Goal: Transaction & Acquisition: Purchase product/service

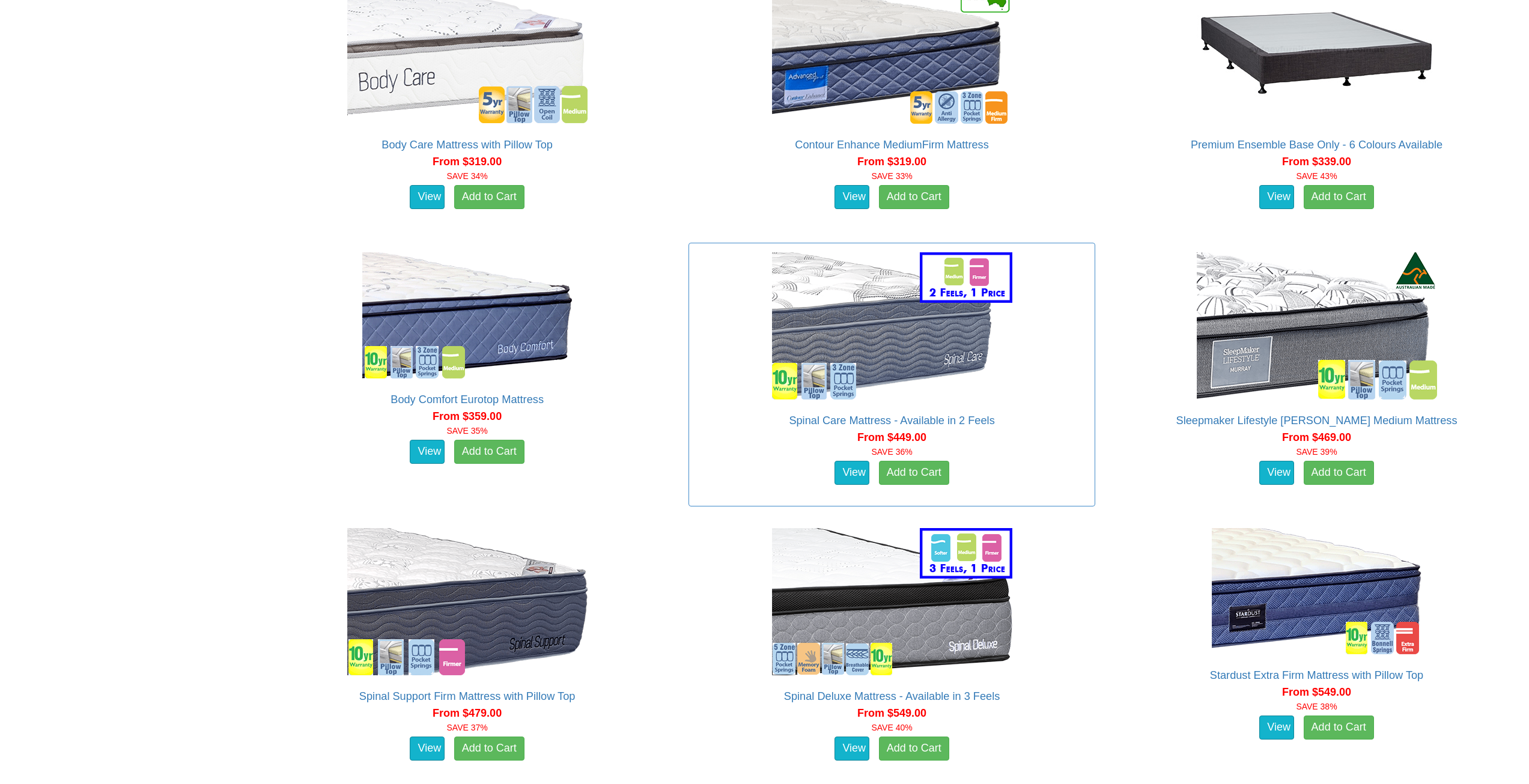
scroll to position [1021, 0]
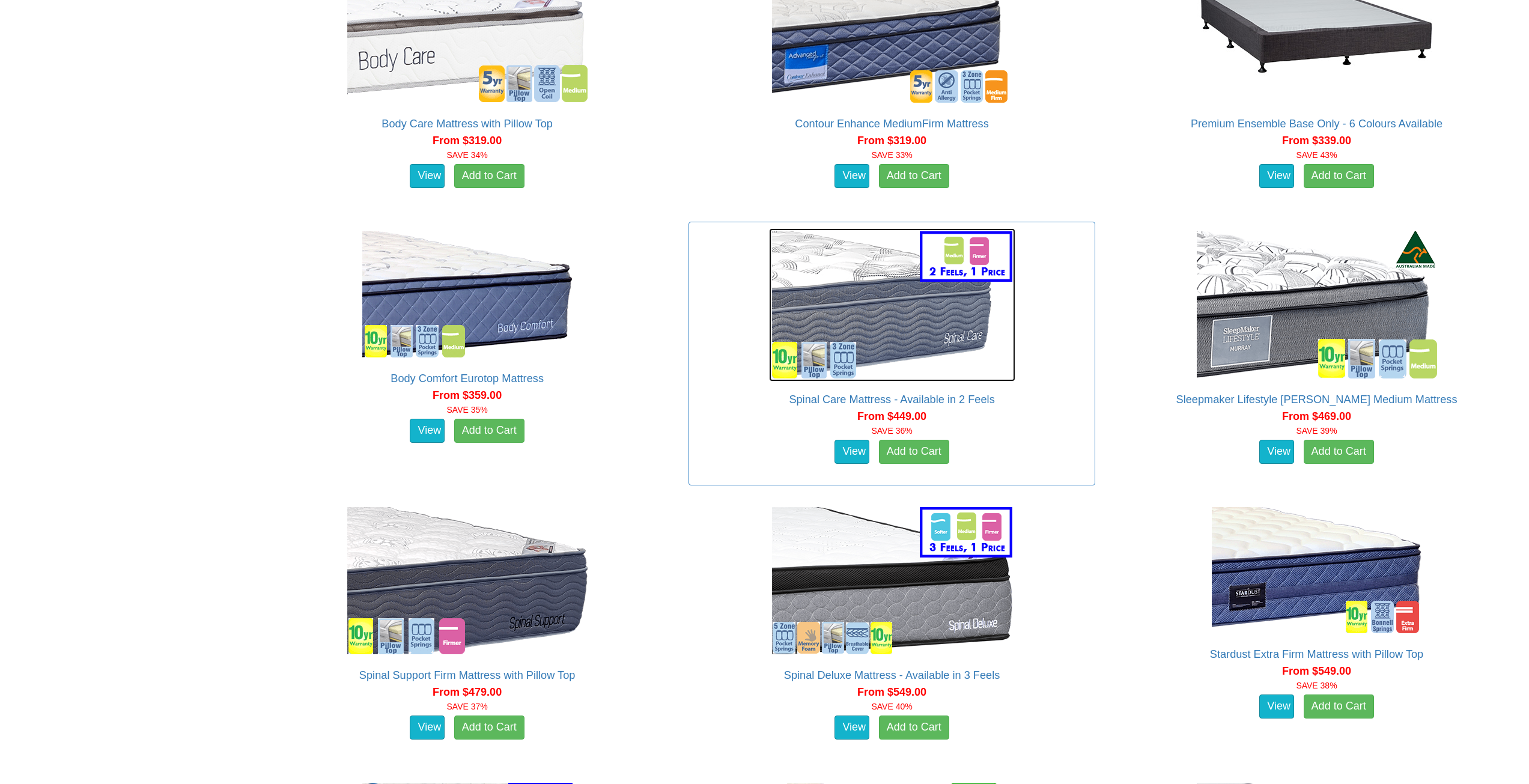
click at [966, 252] on img at bounding box center [892, 305] width 246 height 153
